Goal: Task Accomplishment & Management: Manage account settings

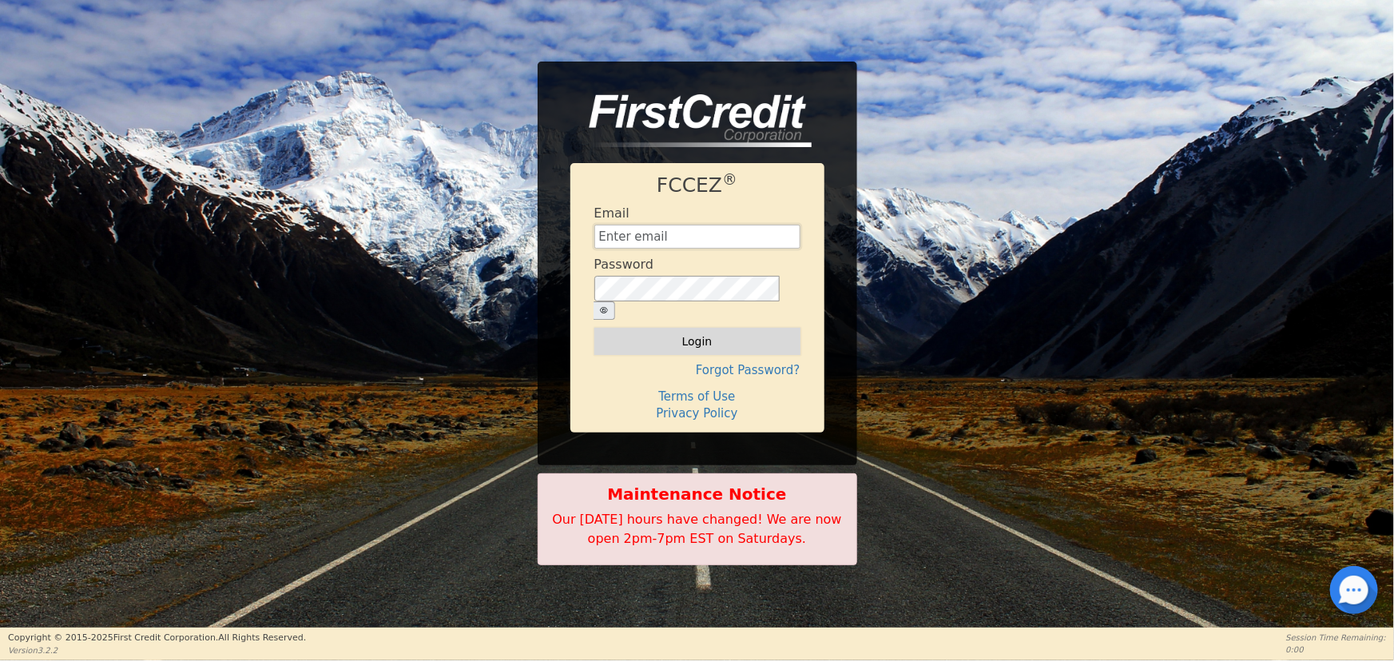
type input "[EMAIL_ADDRESS][DOMAIN_NAME]"
click at [670, 338] on button "Login" at bounding box center [697, 341] width 206 height 27
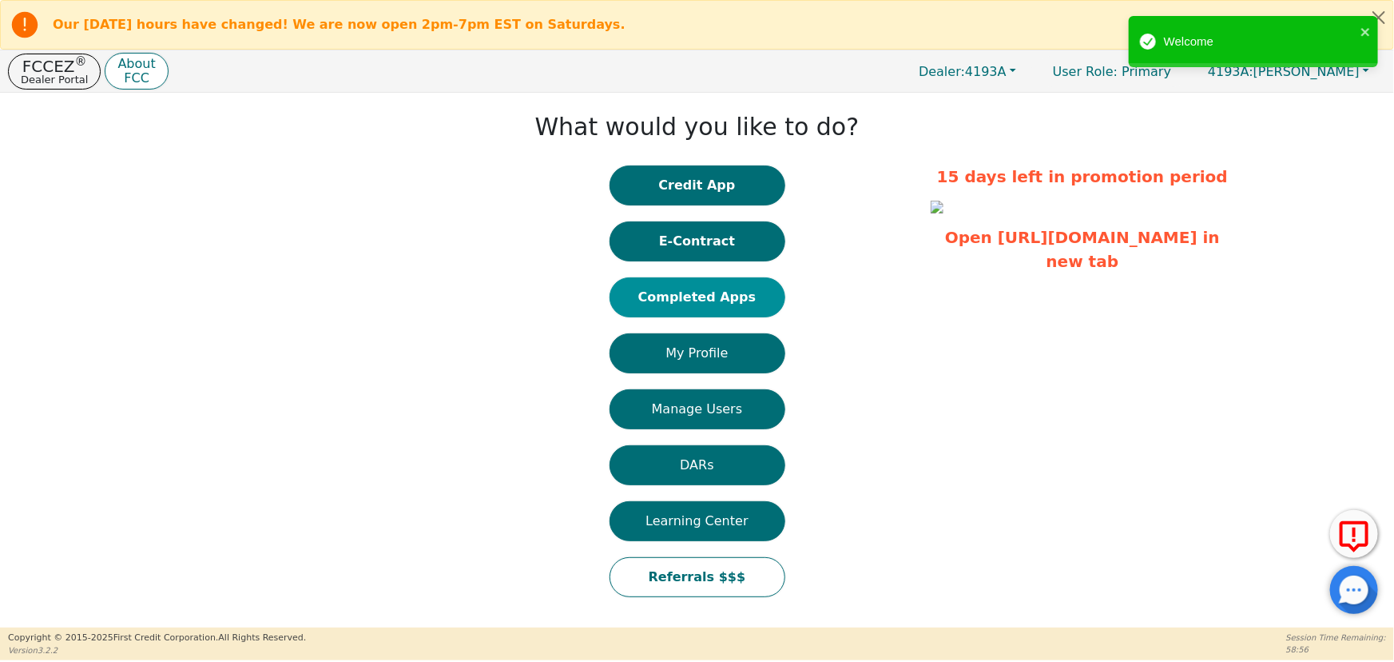
click at [715, 302] on button "Completed Apps" at bounding box center [698, 297] width 176 height 40
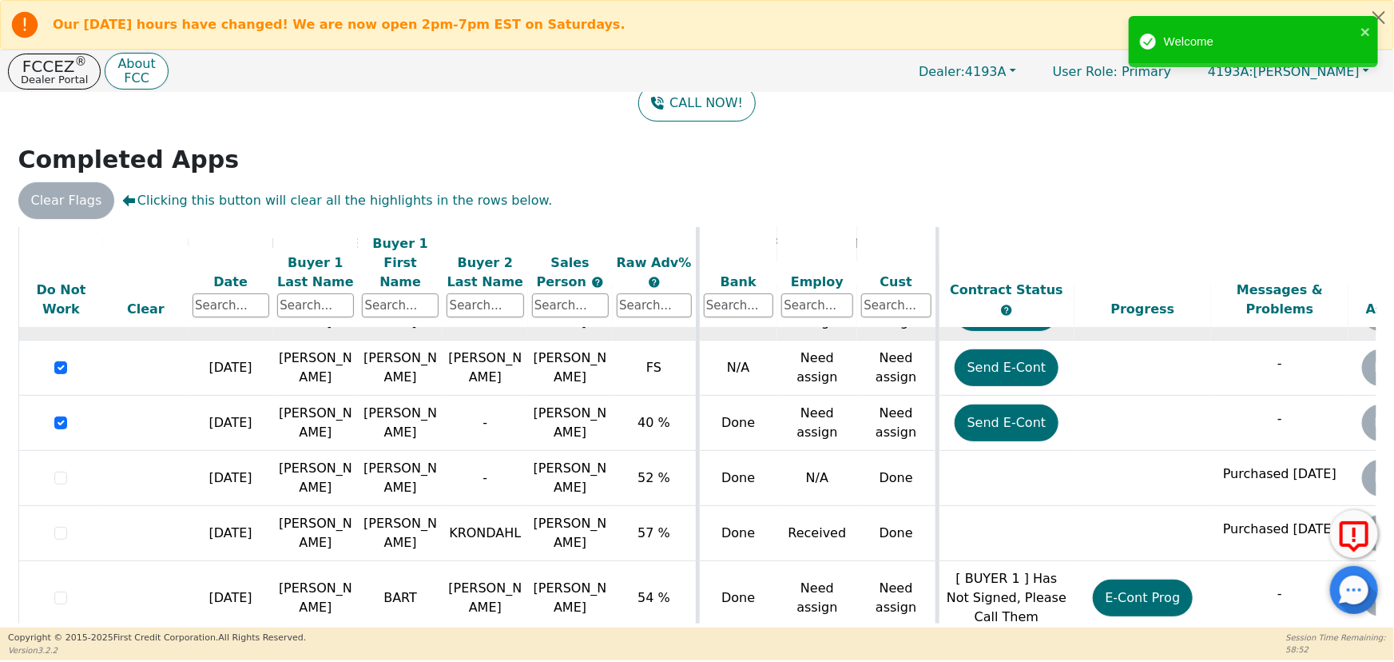
scroll to position [100, 0]
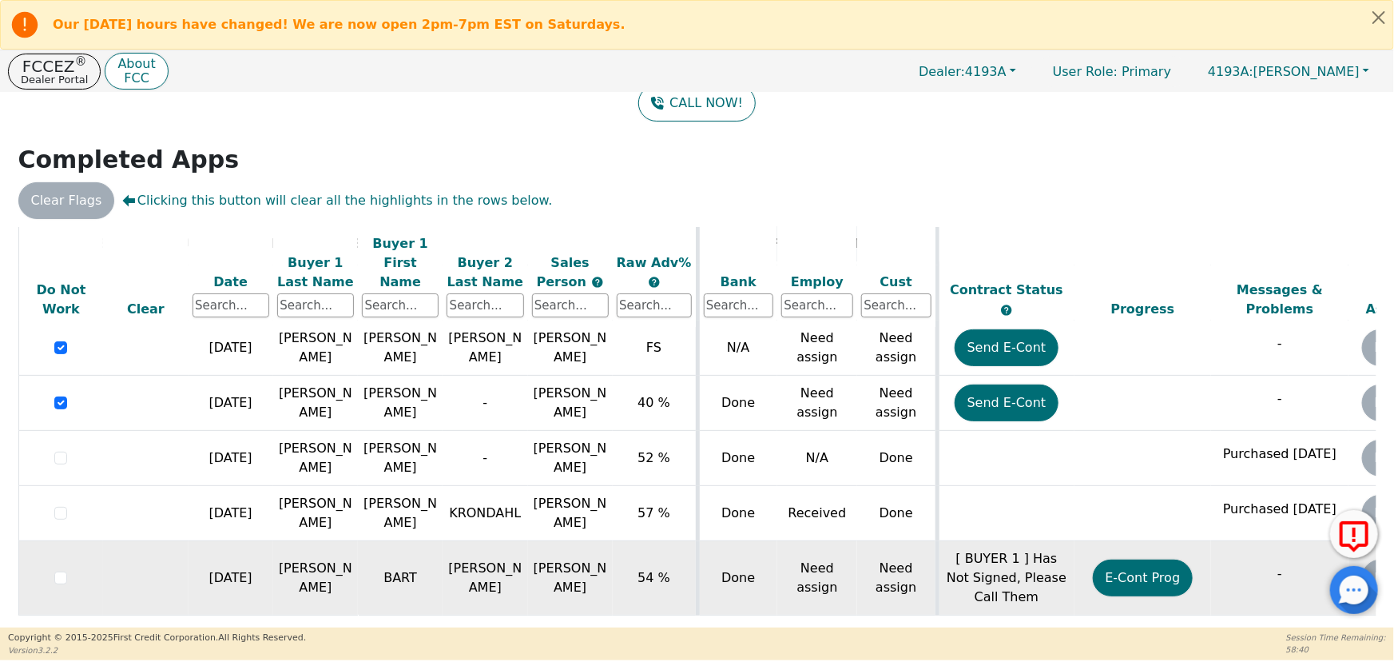
click at [332, 576] on td "[PERSON_NAME]" at bounding box center [315, 578] width 85 height 74
